Goal: Information Seeking & Learning: Learn about a topic

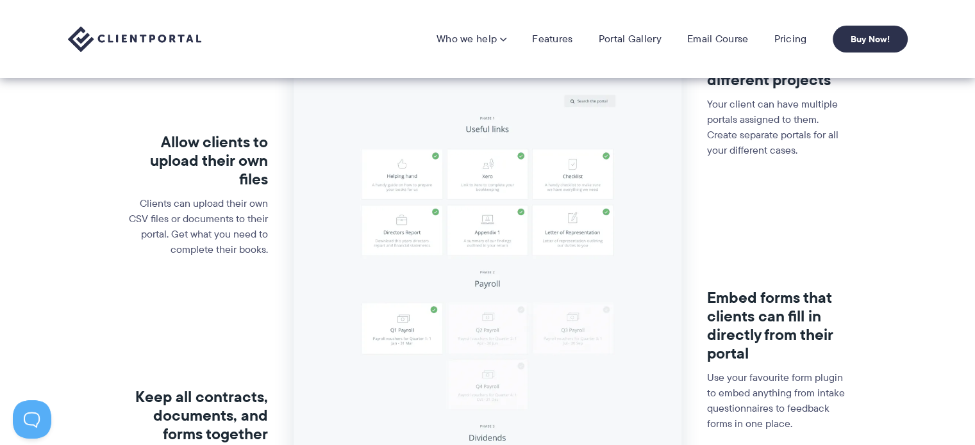
scroll to position [320, 0]
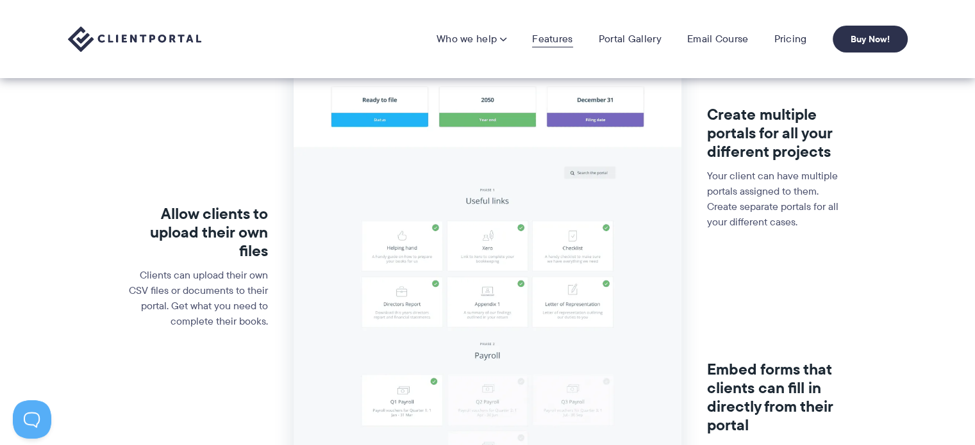
click at [563, 42] on link "Features" at bounding box center [552, 39] width 40 height 13
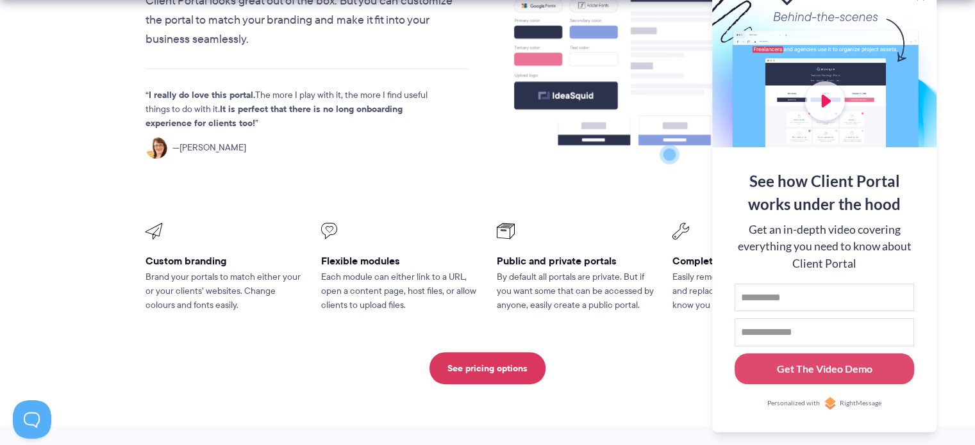
scroll to position [513, 0]
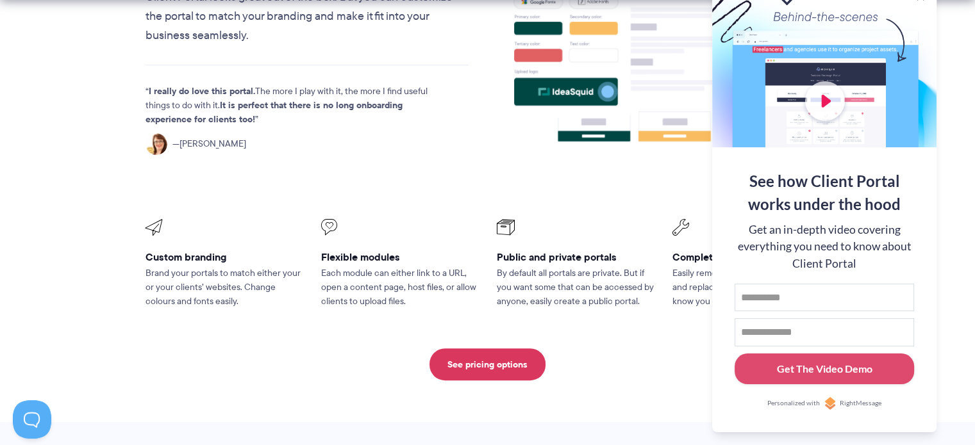
click at [870, 7] on div at bounding box center [824, 64] width 224 height 167
click at [959, 13] on button at bounding box center [958, 15] width 15 height 15
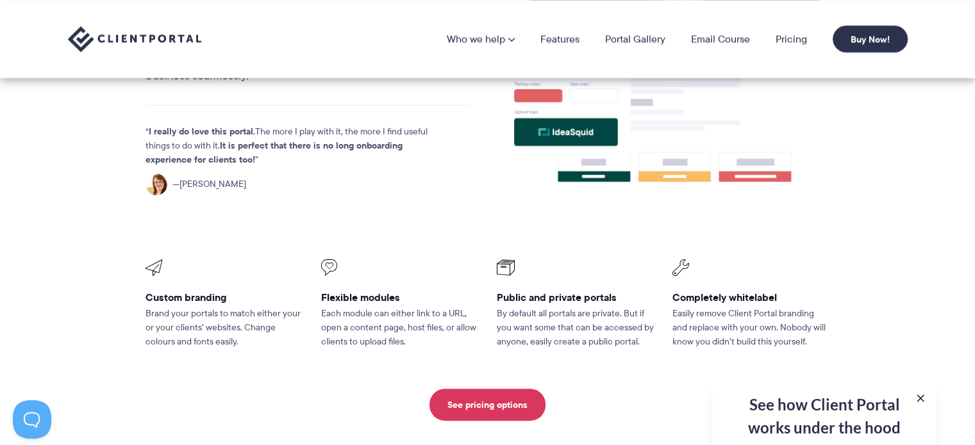
scroll to position [384, 0]
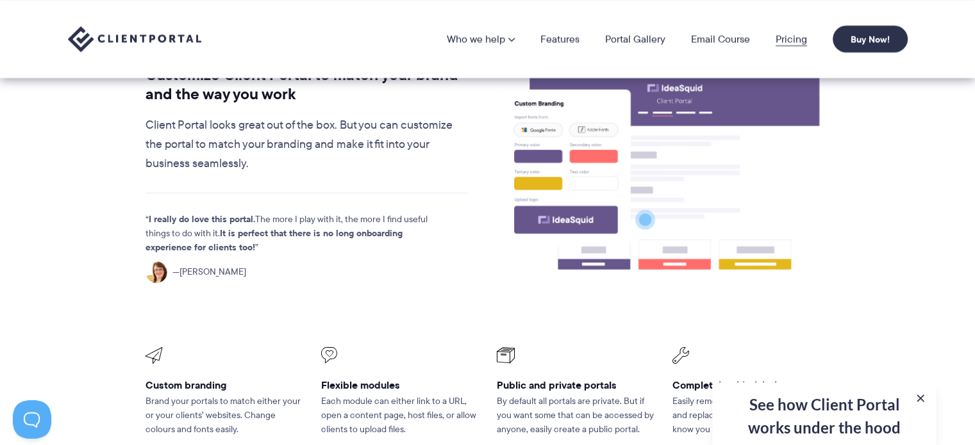
click at [796, 44] on link "Pricing" at bounding box center [790, 39] width 31 height 10
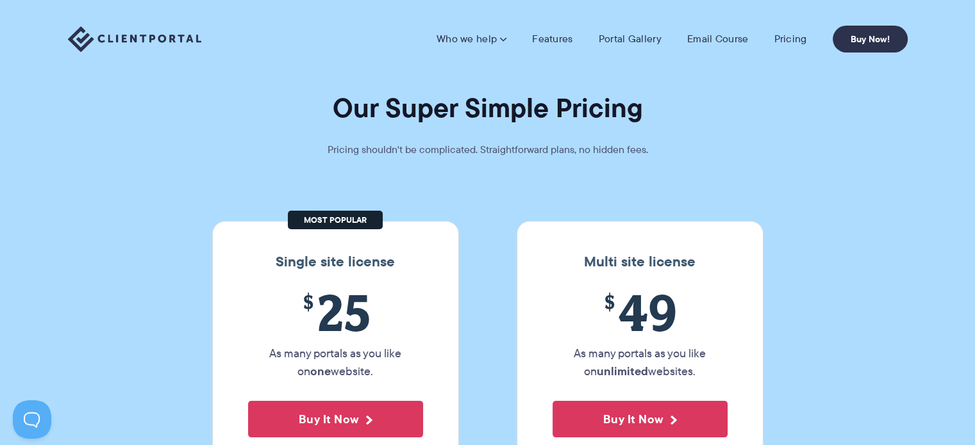
scroll to position [64, 0]
